Goal: Task Accomplishment & Management: Manage account settings

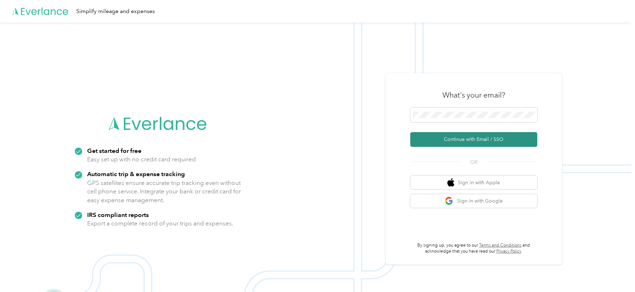
click at [427, 140] on button "Continue with Email / SSO" at bounding box center [473, 139] width 127 height 15
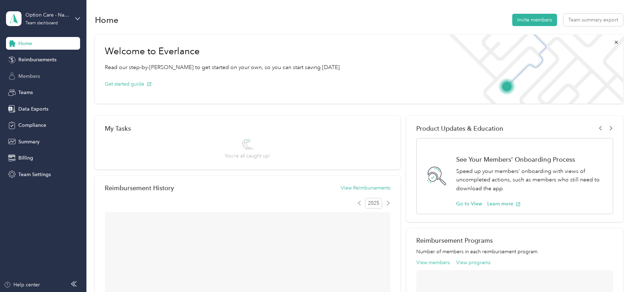
click at [42, 75] on div "Members" at bounding box center [43, 76] width 74 height 13
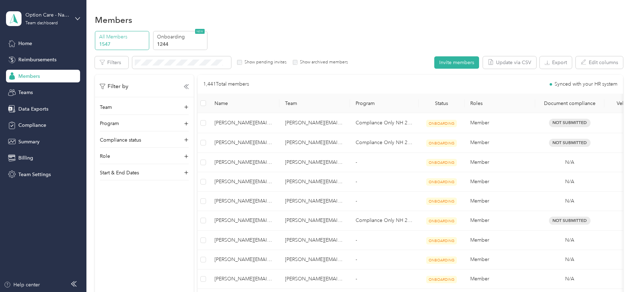
click at [188, 37] on p "Onboarding" at bounding box center [181, 36] width 48 height 7
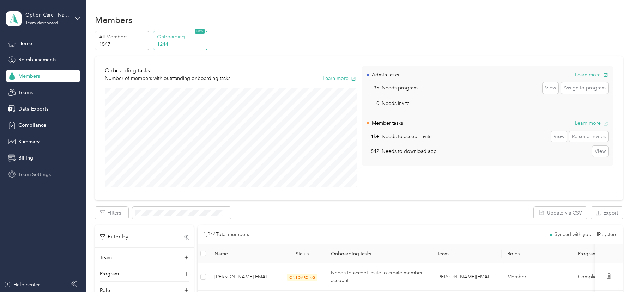
click at [46, 178] on span "Team Settings" at bounding box center [34, 174] width 32 height 7
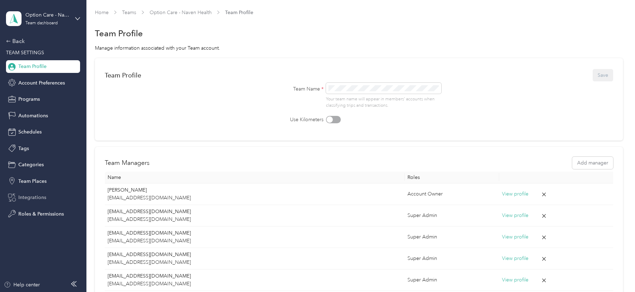
click at [39, 197] on span "Integrations" at bounding box center [32, 197] width 28 height 7
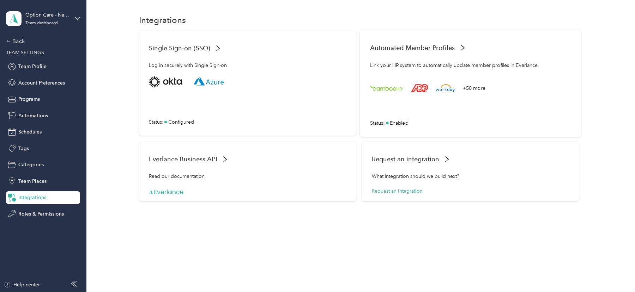
click at [426, 86] on rect at bounding box center [419, 88] width 17 height 8
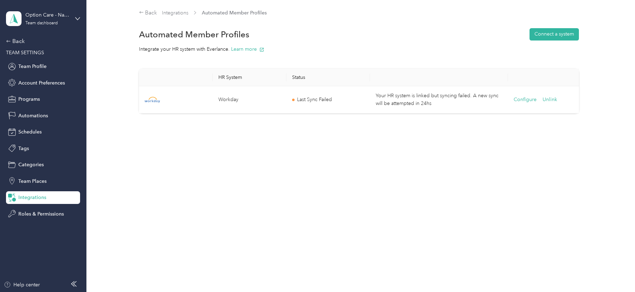
click at [316, 101] on span "Last Sync Failed" at bounding box center [314, 100] width 35 height 8
click at [18, 43] on div "Back" at bounding box center [41, 41] width 71 height 8
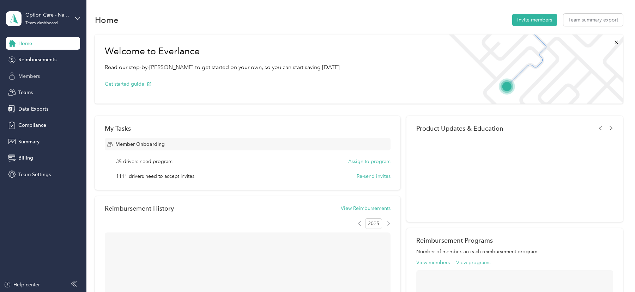
click at [22, 73] on span "Members" at bounding box center [29, 76] width 22 height 7
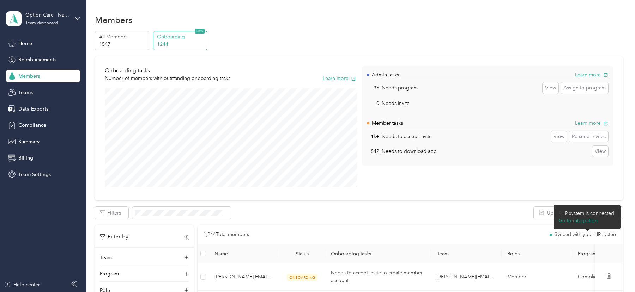
click at [563, 236] on span "Synced with your HR system" at bounding box center [585, 234] width 63 height 5
click at [31, 179] on div "Team Settings" at bounding box center [43, 174] width 74 height 13
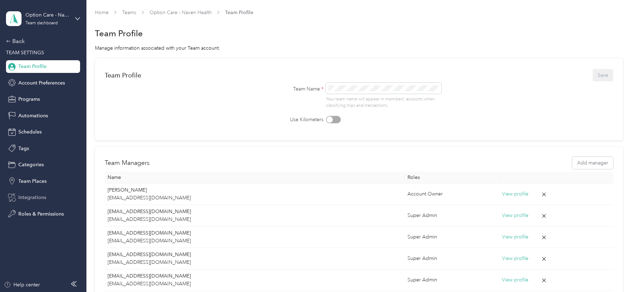
click at [37, 195] on span "Integrations" at bounding box center [32, 197] width 28 height 7
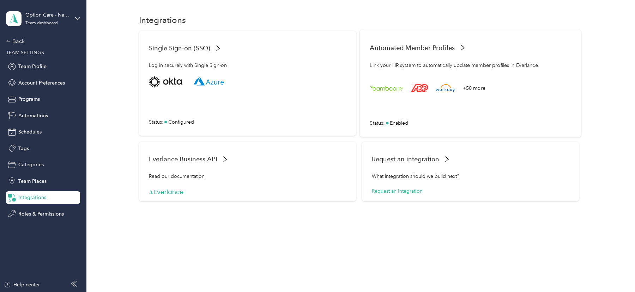
click at [433, 99] on div "+50 more Status : Enabled" at bounding box center [470, 102] width 201 height 50
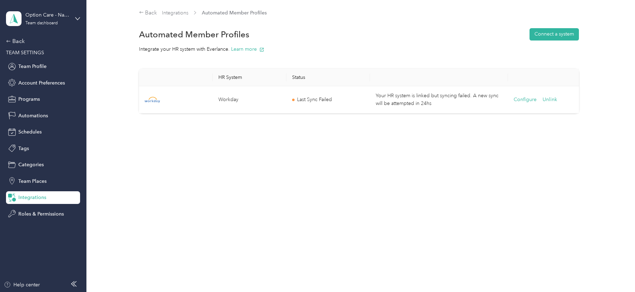
click at [433, 157] on div "Back Integrations Automated Member Profiles Automated Member Profiles Connect a…" at bounding box center [358, 146] width 545 height 292
click at [430, 108] on td "Your HR system is linked but syncing failed. A new sync will be attempted in 24…" at bounding box center [439, 99] width 138 height 27
click at [297, 100] on span "Last Sync Failed" at bounding box center [314, 100] width 35 height 8
click at [295, 100] on span at bounding box center [293, 100] width 2 height 2
click at [20, 41] on div "Back" at bounding box center [41, 41] width 71 height 8
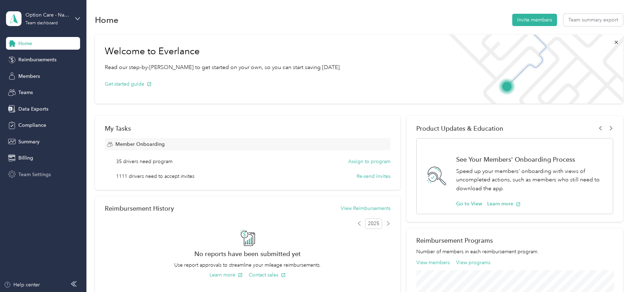
click at [60, 174] on div "Team Settings" at bounding box center [43, 174] width 74 height 13
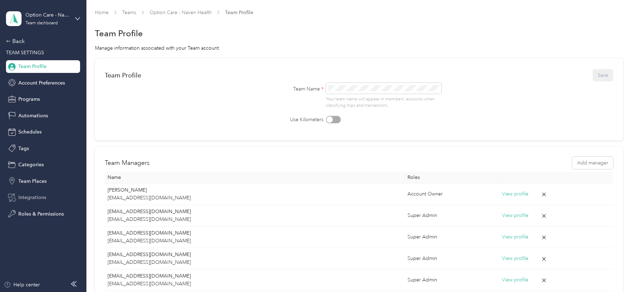
click at [38, 202] on div "Integrations" at bounding box center [43, 198] width 74 height 13
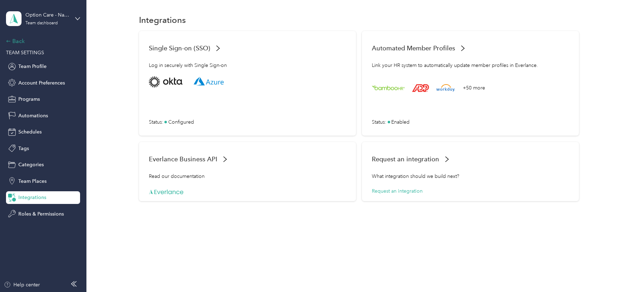
click at [16, 44] on div "Back" at bounding box center [41, 41] width 71 height 8
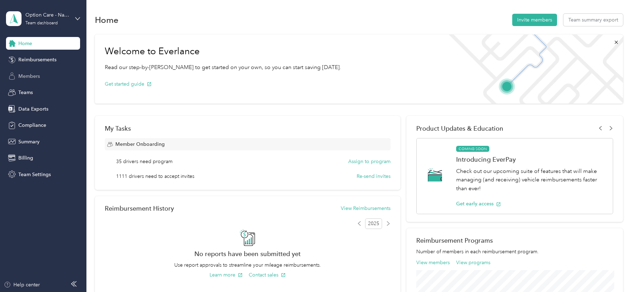
click at [26, 71] on div "Members" at bounding box center [43, 76] width 74 height 13
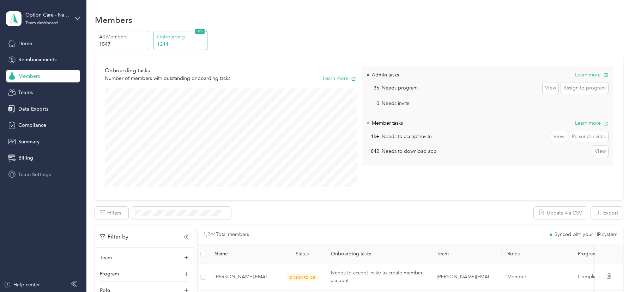
click at [40, 177] on span "Team Settings" at bounding box center [34, 174] width 32 height 7
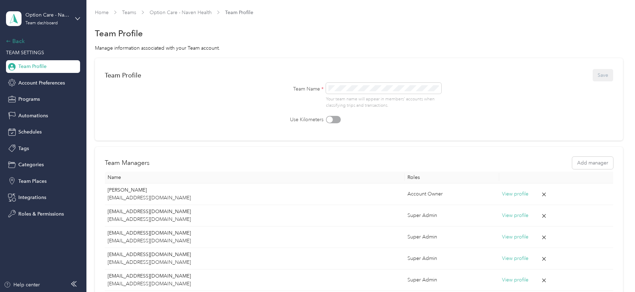
click at [14, 38] on div "Back" at bounding box center [41, 41] width 71 height 8
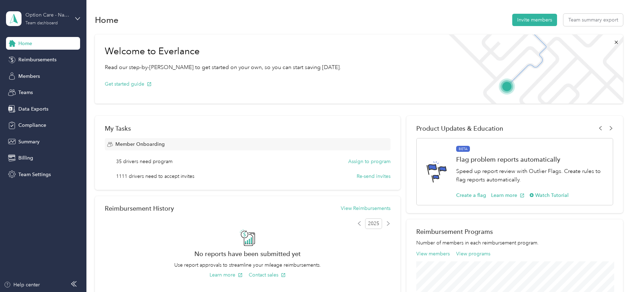
click at [48, 13] on div "Option Care - Naven Health" at bounding box center [47, 14] width 44 height 7
click at [45, 92] on div "Log out" at bounding box center [80, 90] width 139 height 12
